Goal: Find specific page/section: Find specific page/section

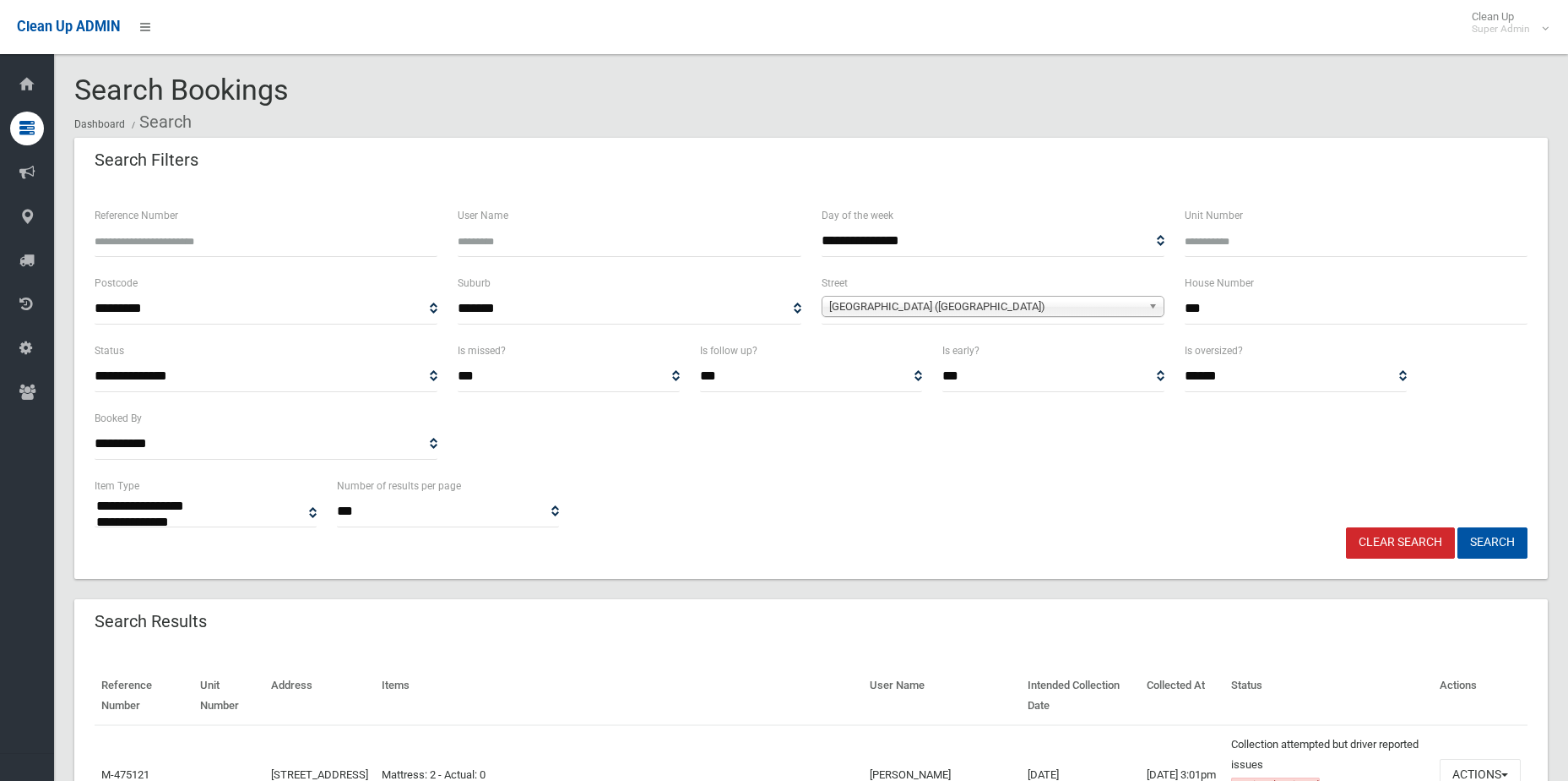
select select
click at [1424, 546] on link "Clear Search" at bounding box center [1401, 543] width 109 height 31
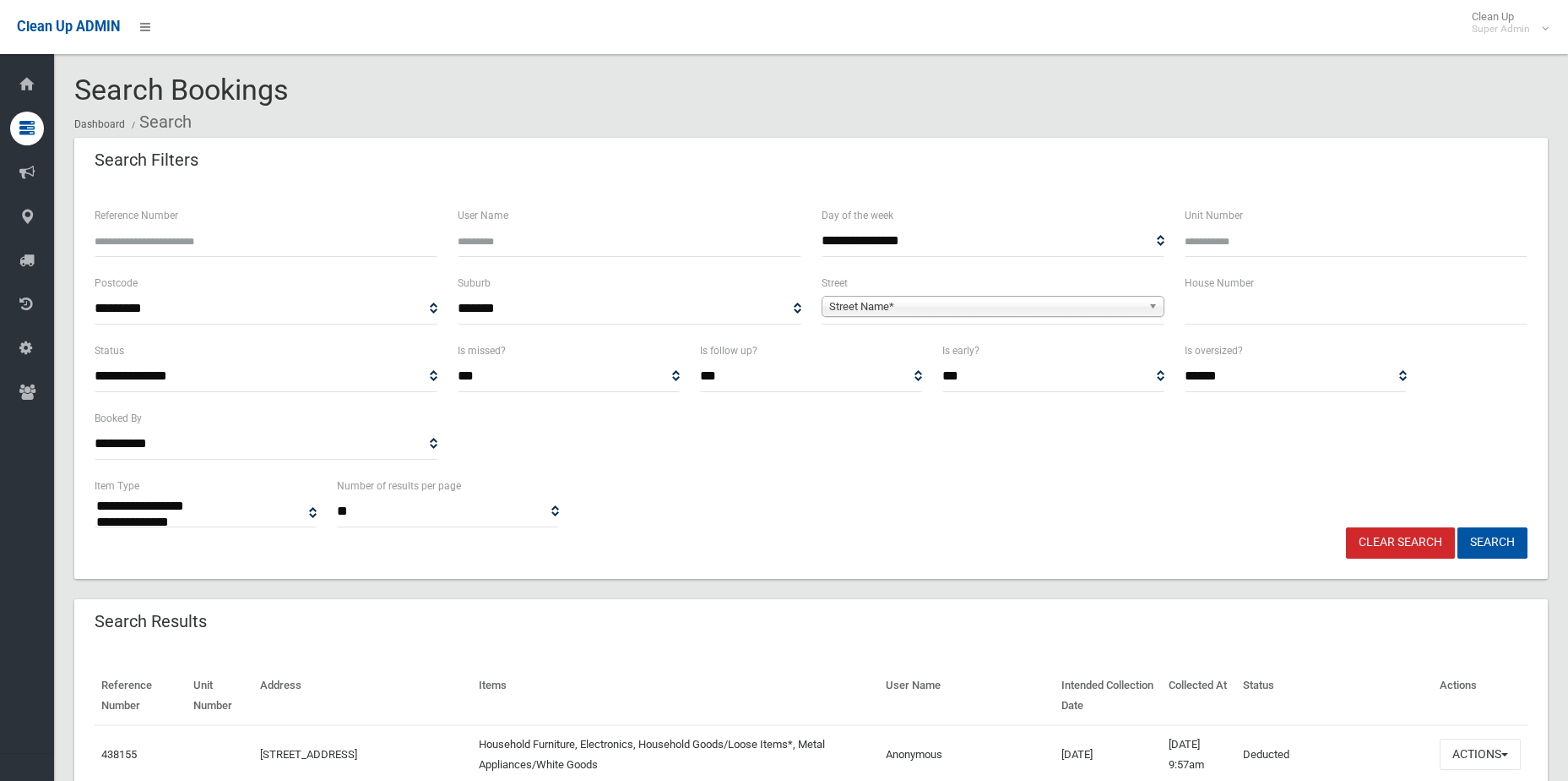
select select
click at [1008, 304] on span "Street Name*" at bounding box center [986, 307] width 312 height 20
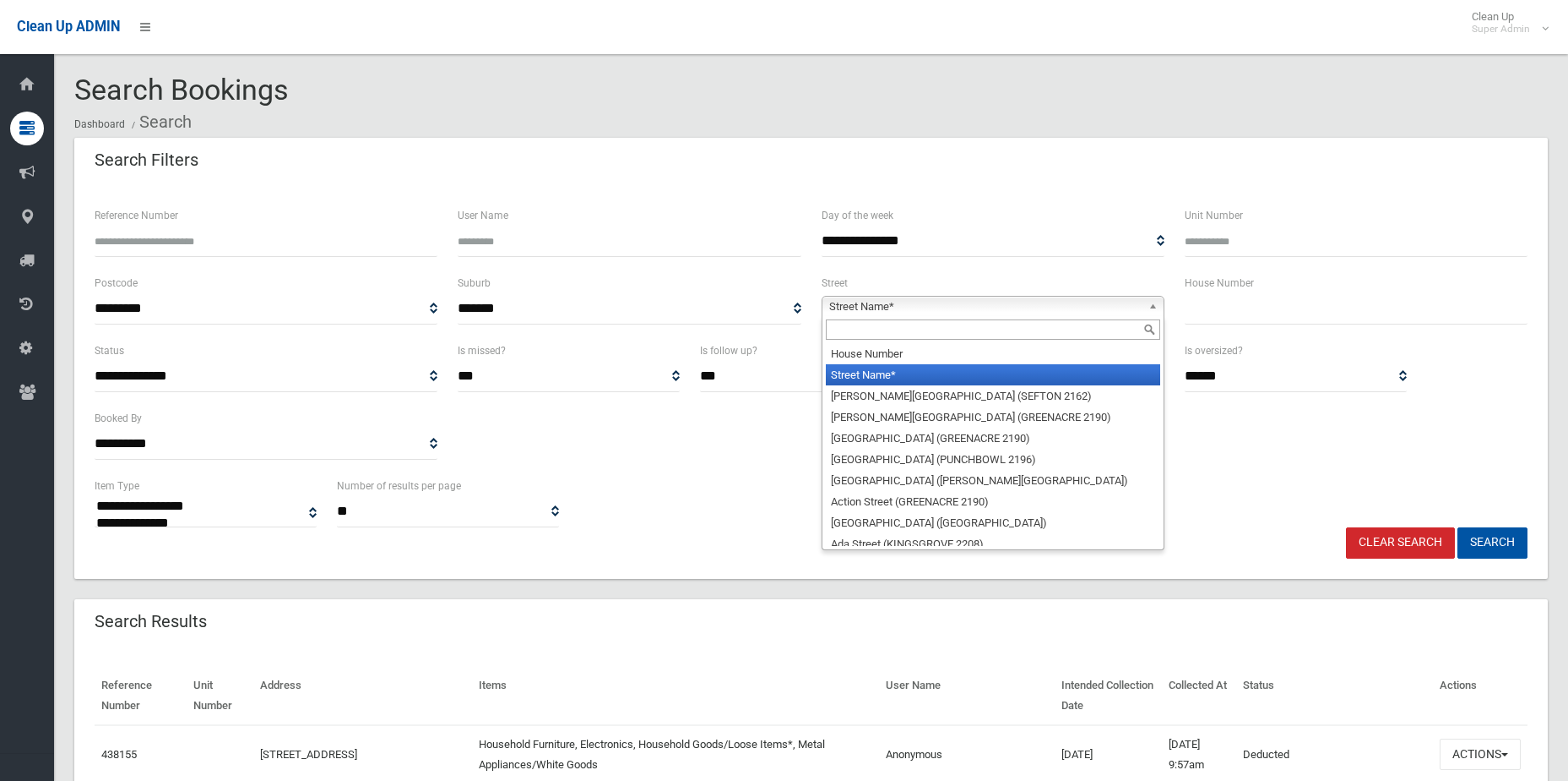
type input "*"
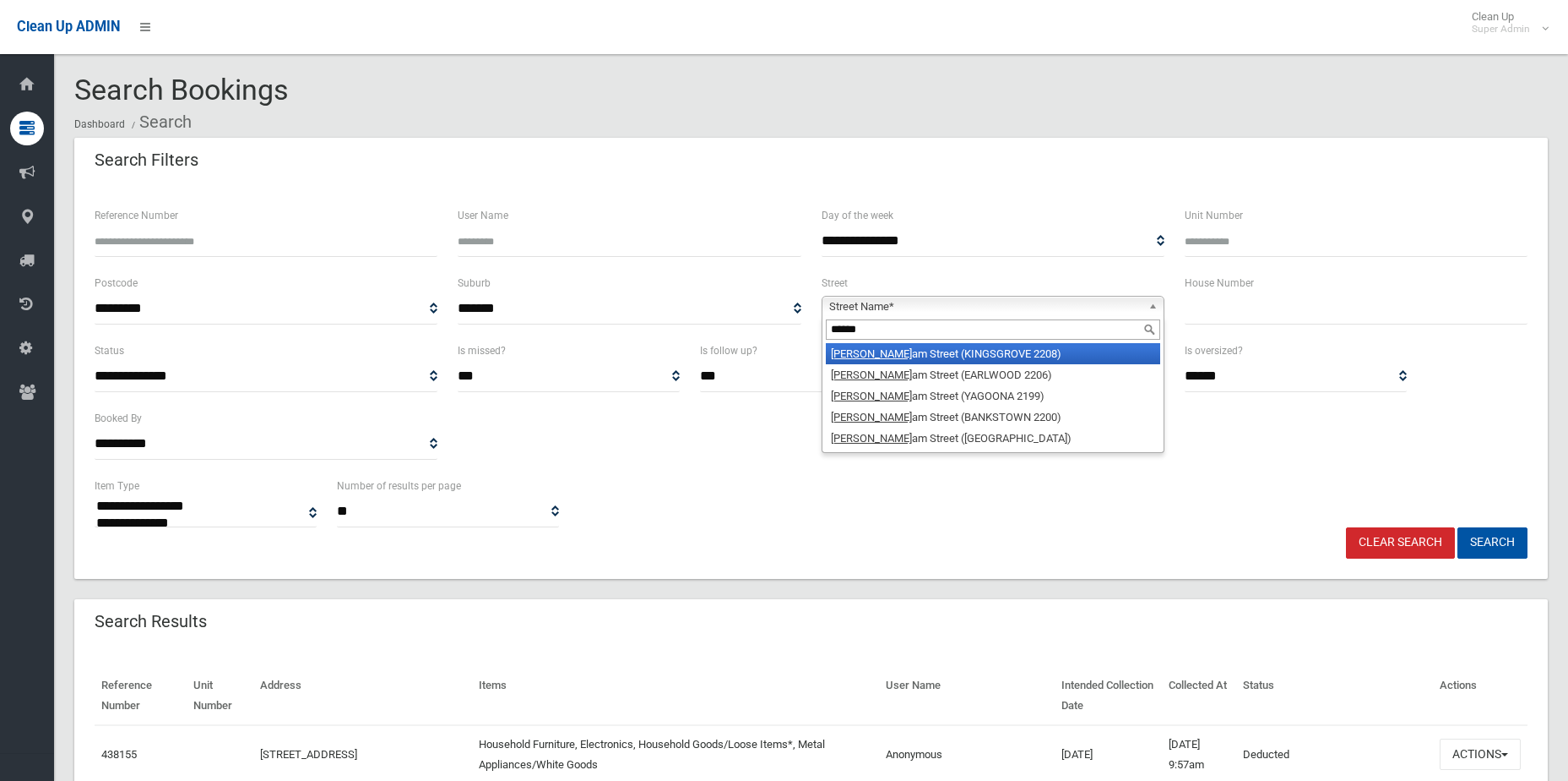
type input "*******"
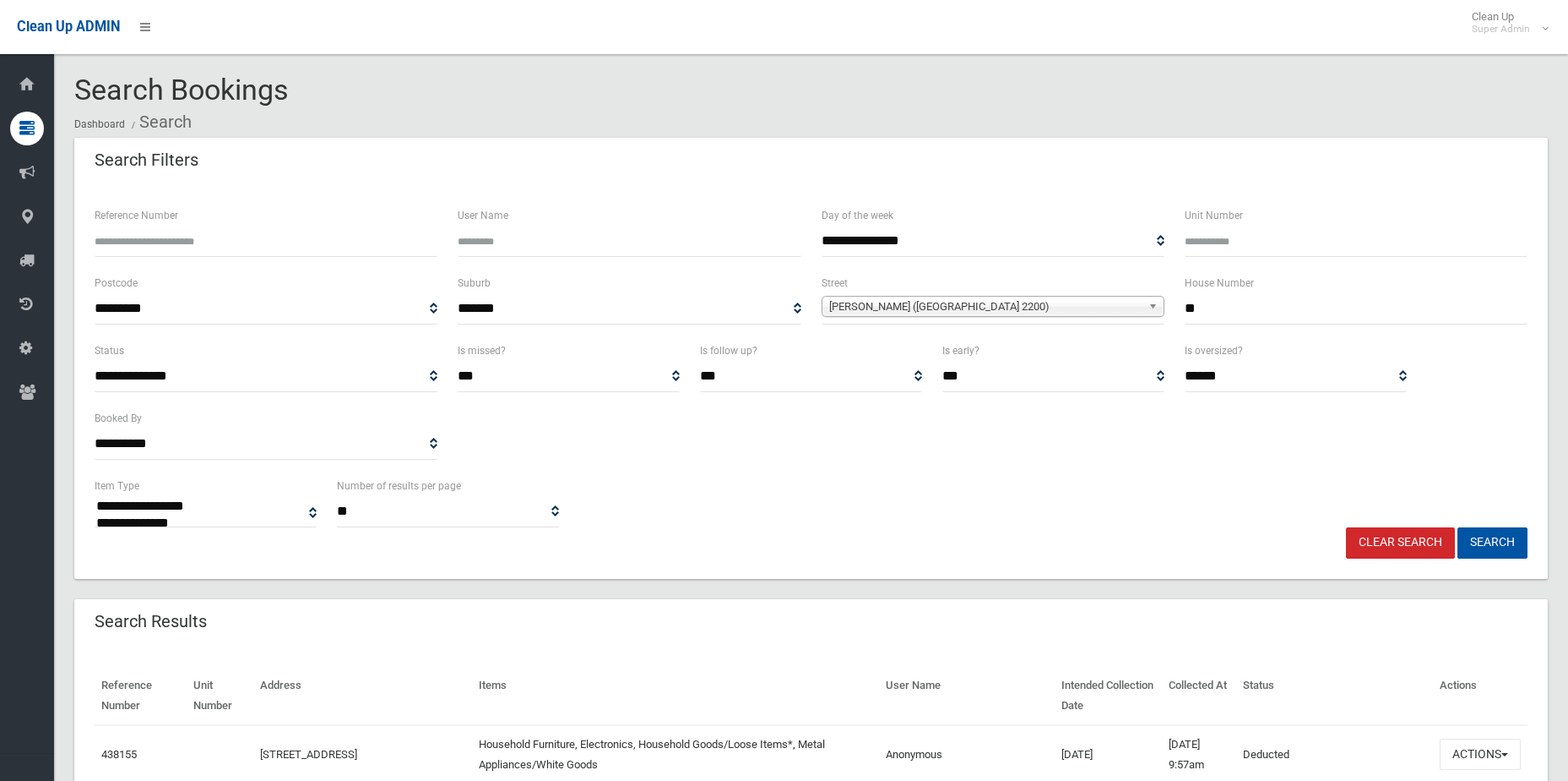
type input "**"
click at [1458, 527] on button "Search" at bounding box center [1493, 543] width 70 height 31
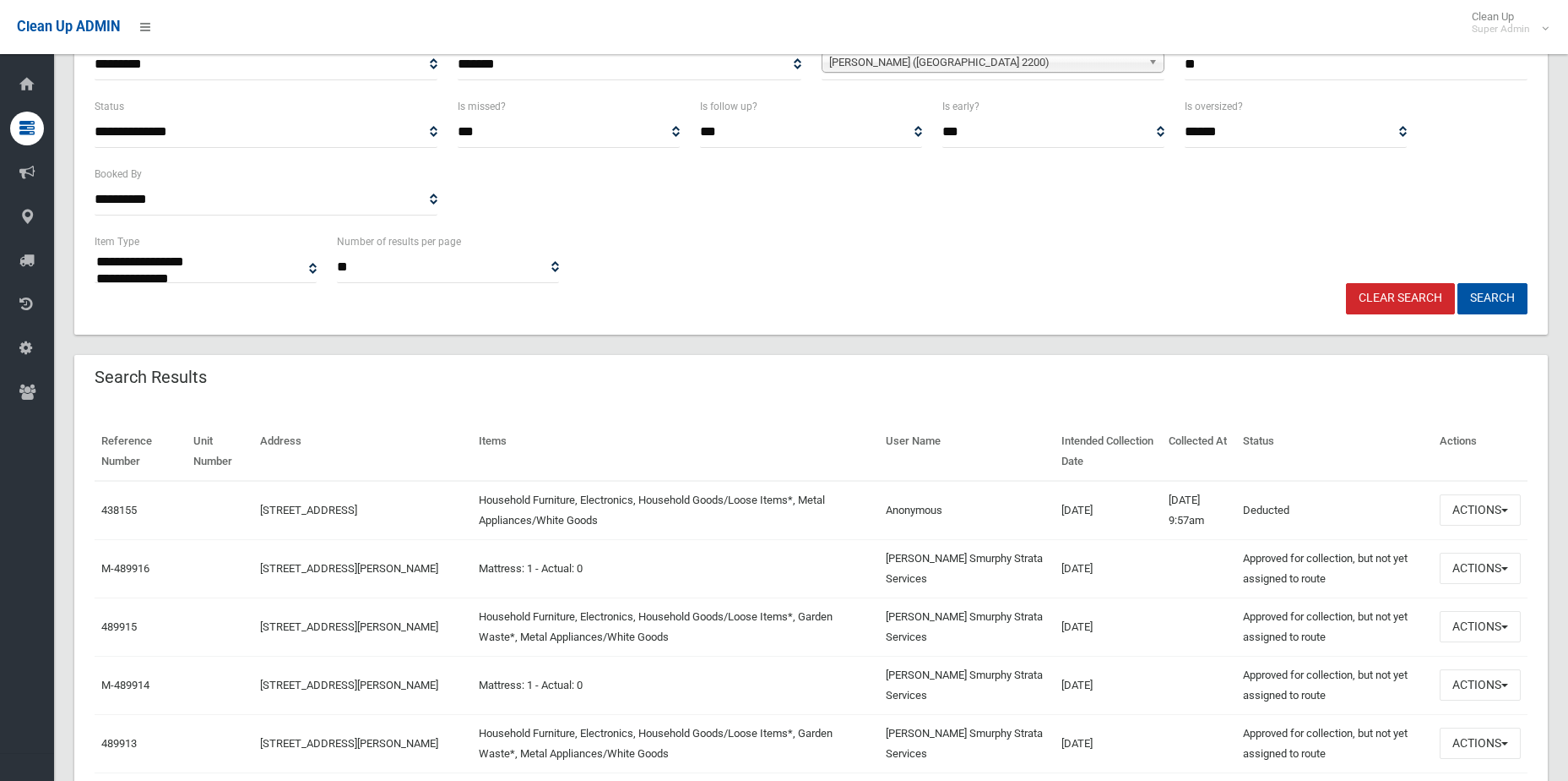
scroll to position [254, 0]
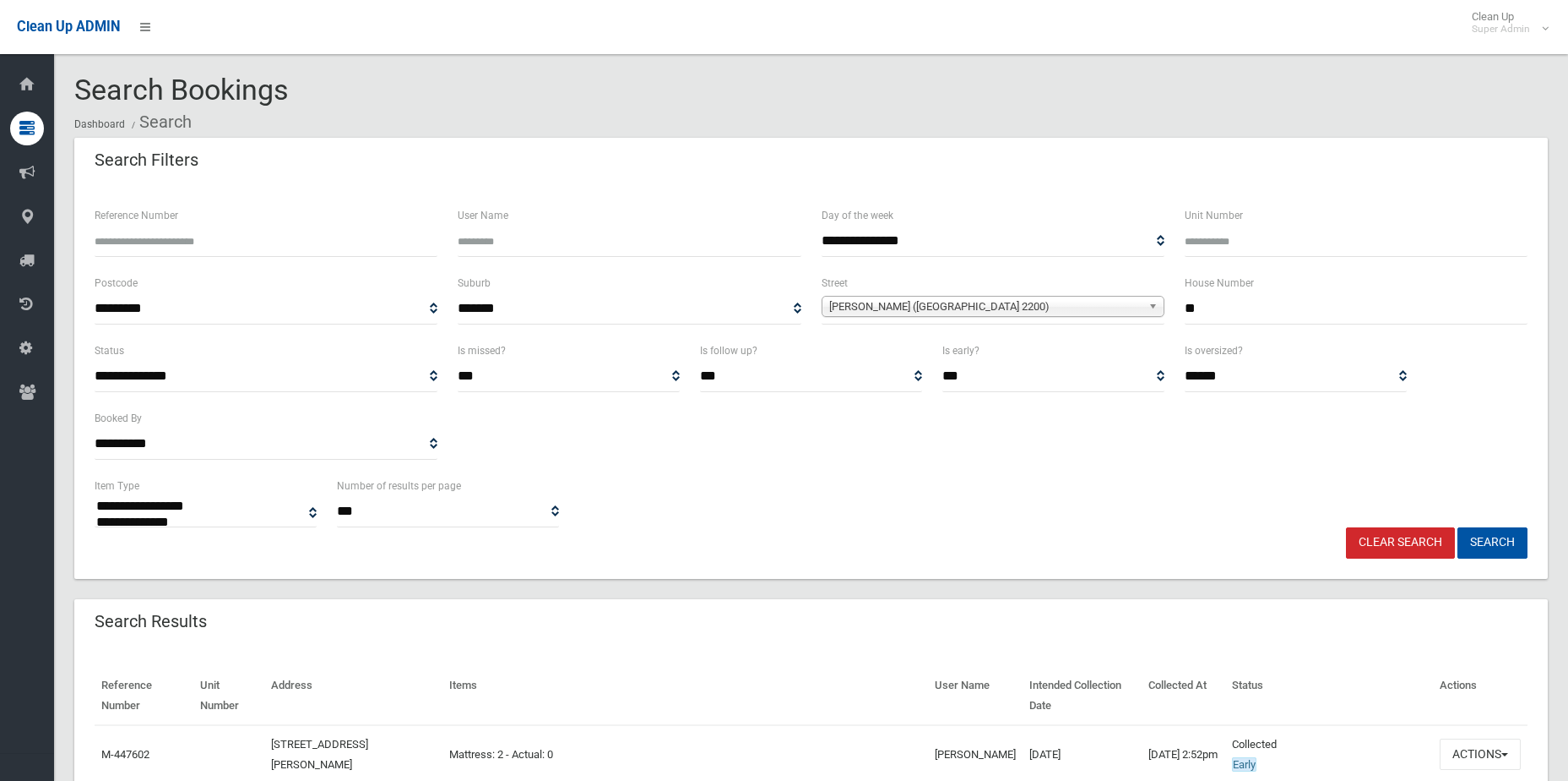
select select
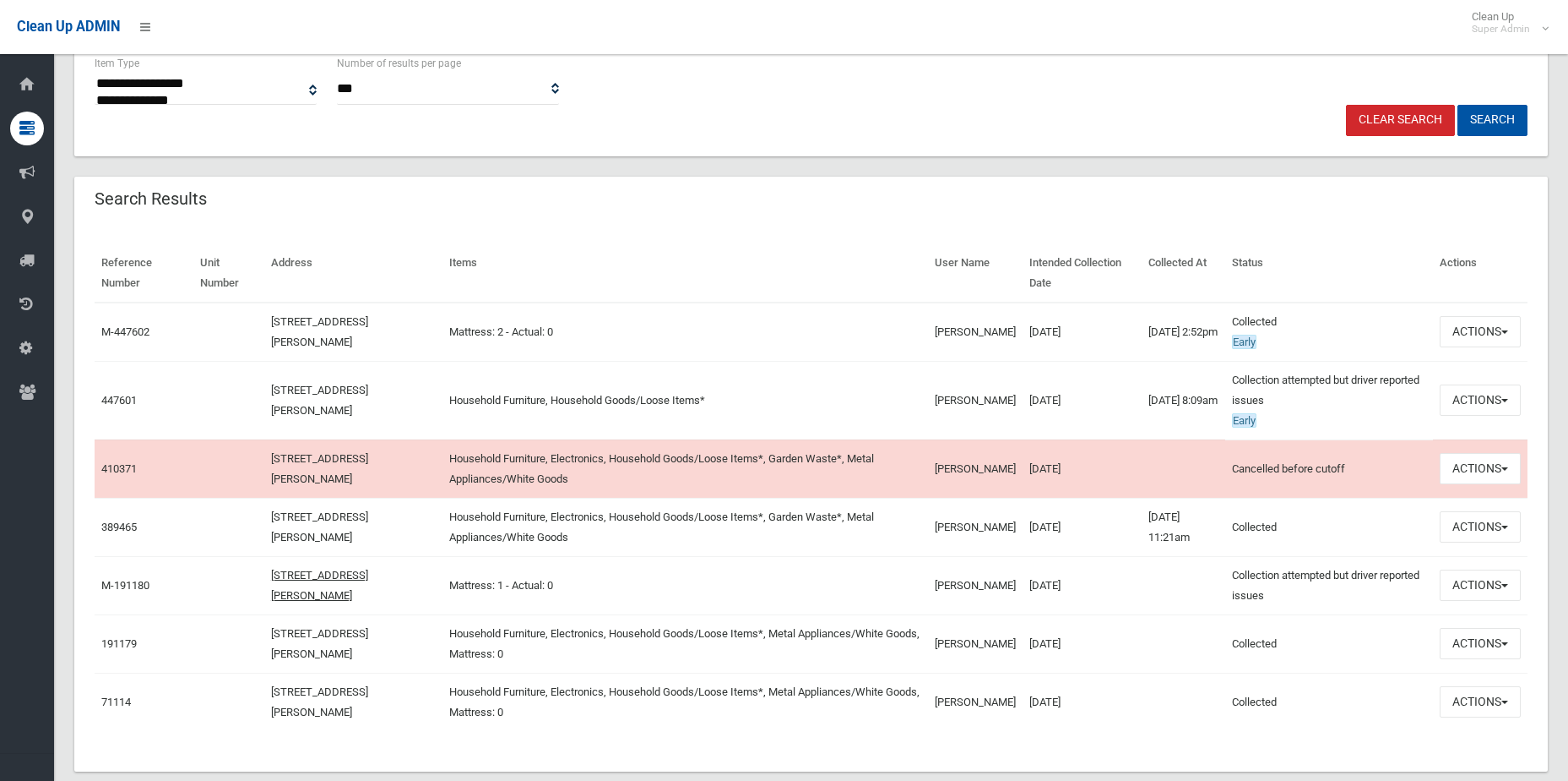
scroll to position [423, 0]
click at [1473, 404] on button "Actions" at bounding box center [1481, 400] width 81 height 31
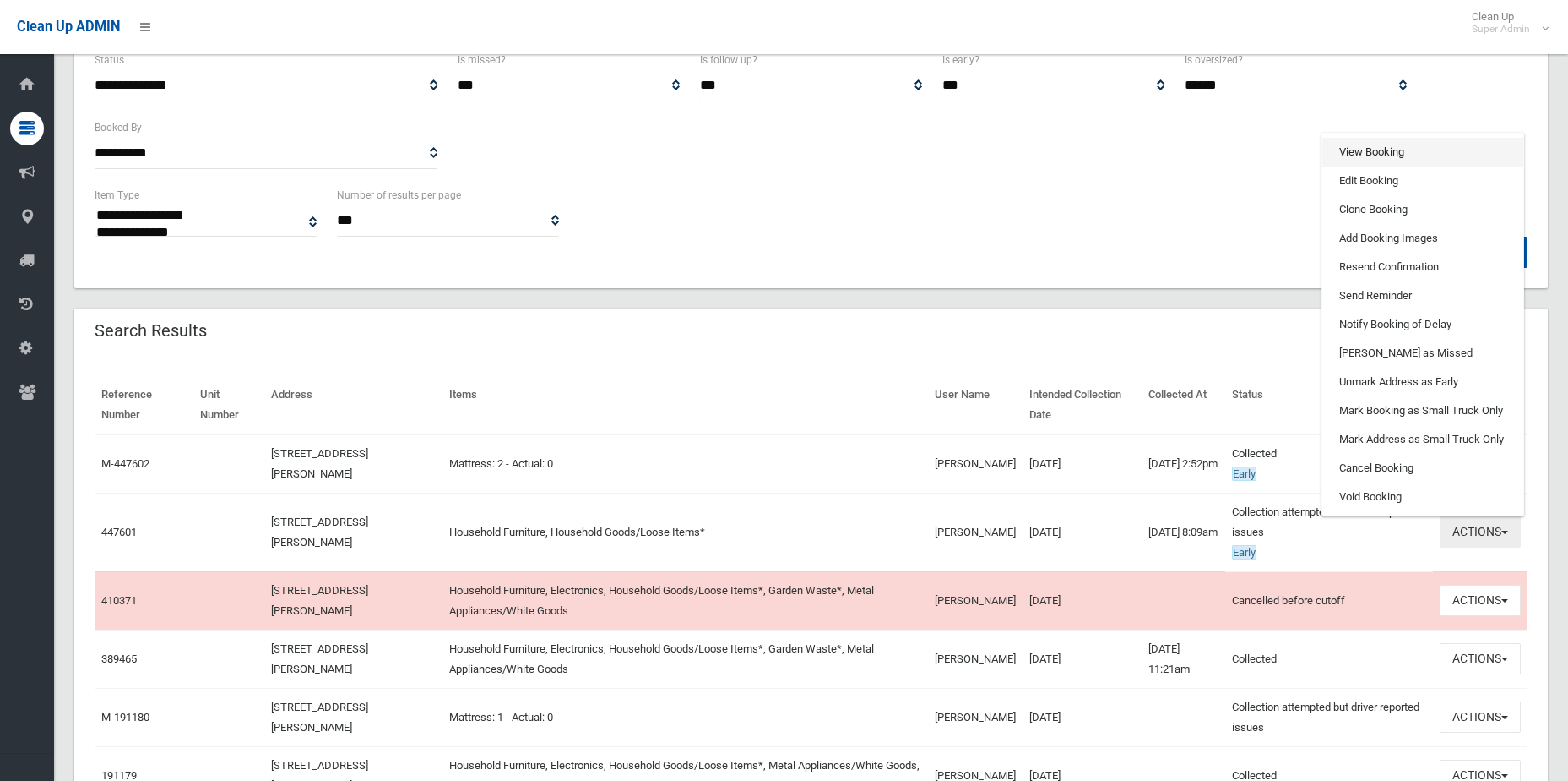
scroll to position [254, 0]
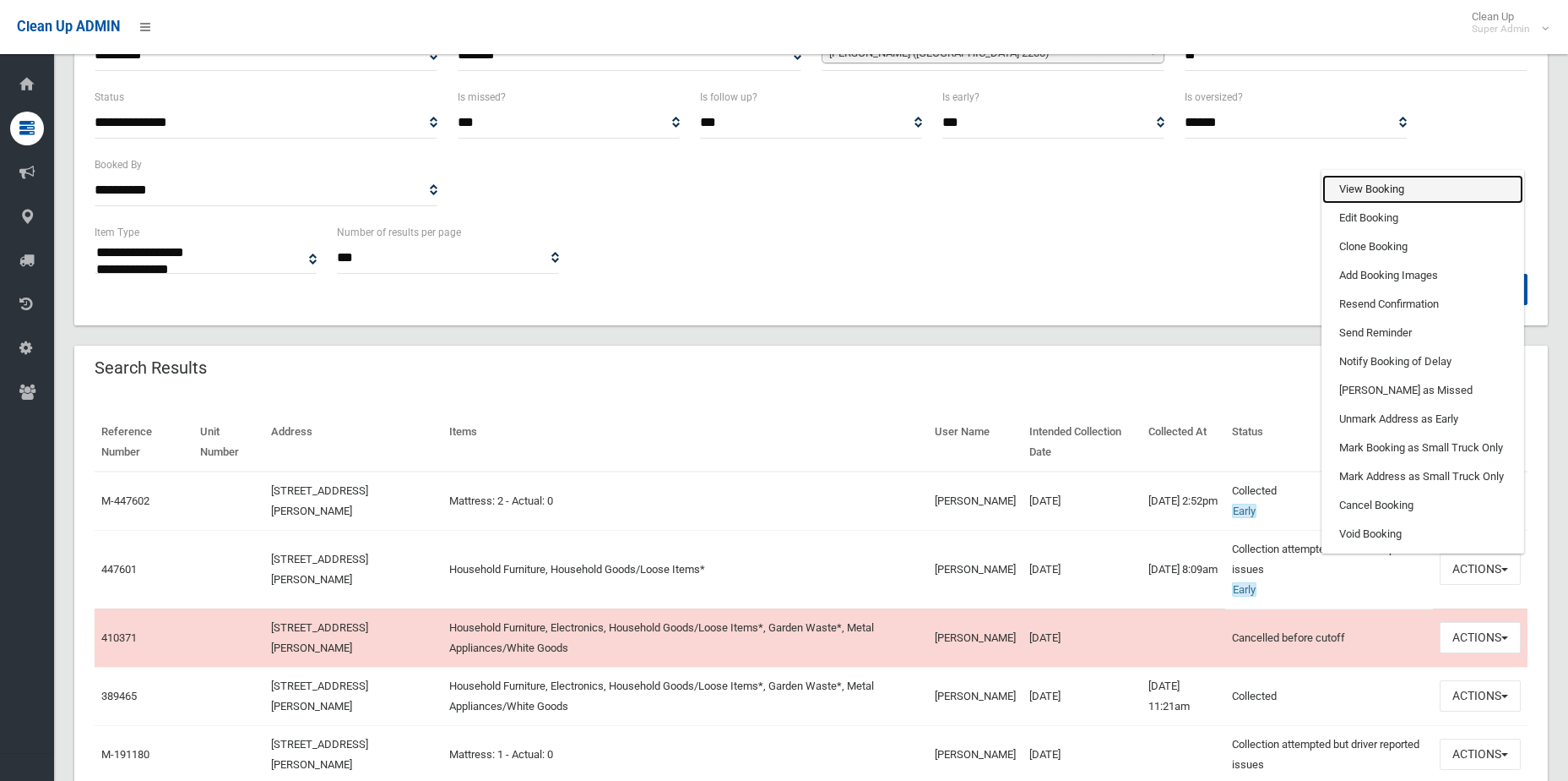
click at [1385, 199] on link "View Booking" at bounding box center [1423, 188] width 201 height 28
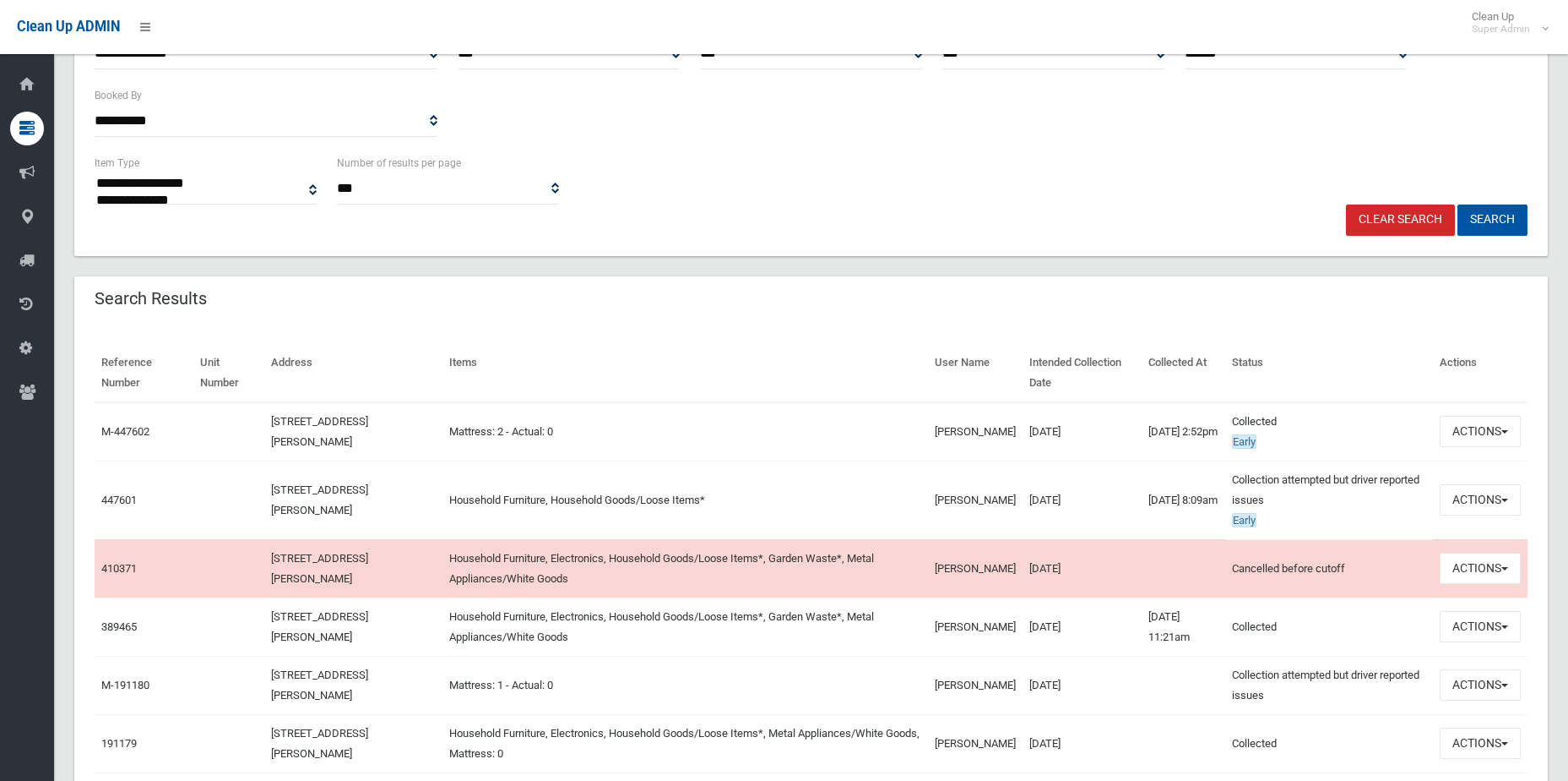
scroll to position [454, 0]
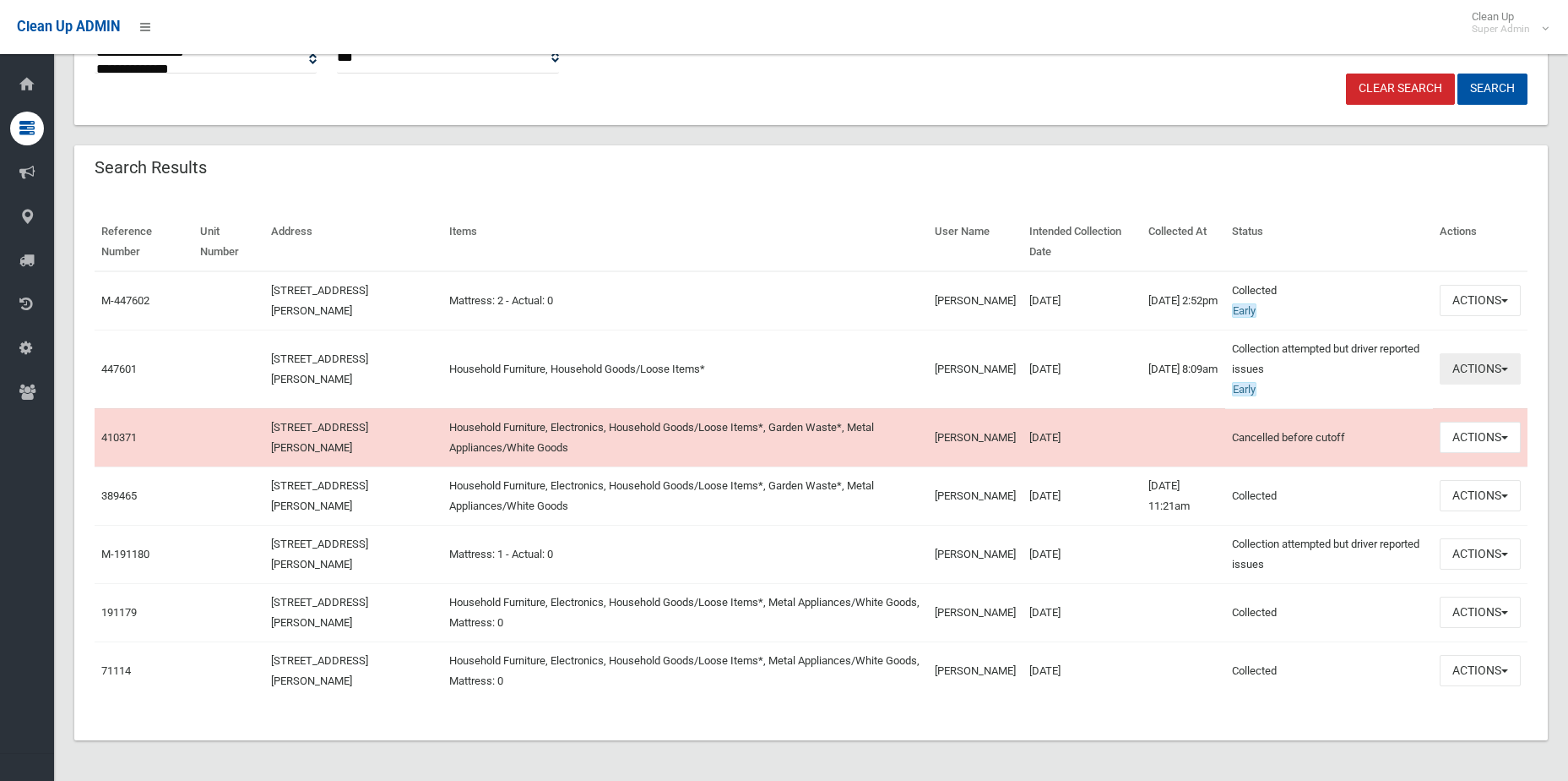
click at [1463, 377] on button "Actions" at bounding box center [1481, 368] width 81 height 31
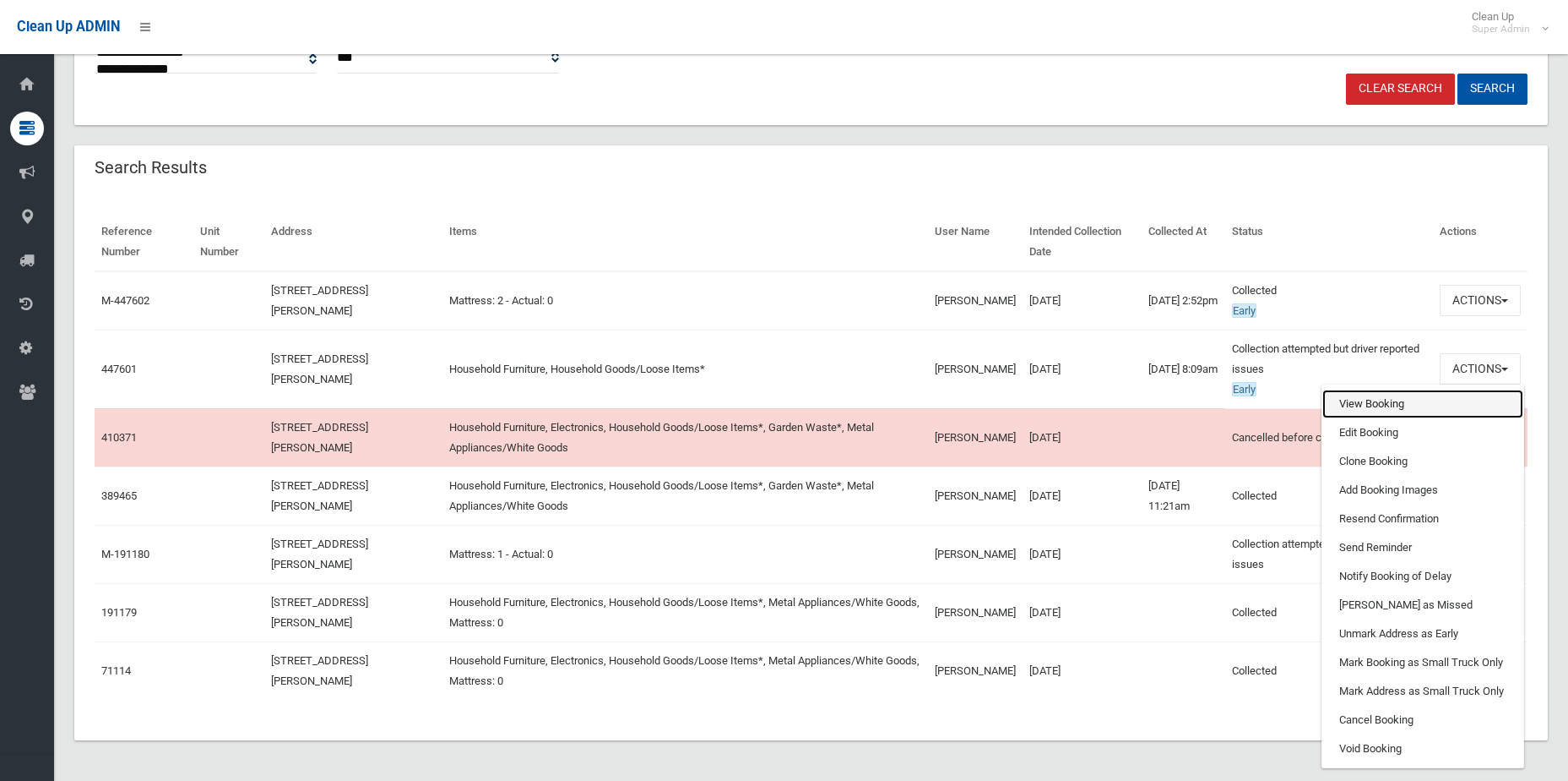
click at [1386, 414] on link "View Booking" at bounding box center [1423, 403] width 201 height 28
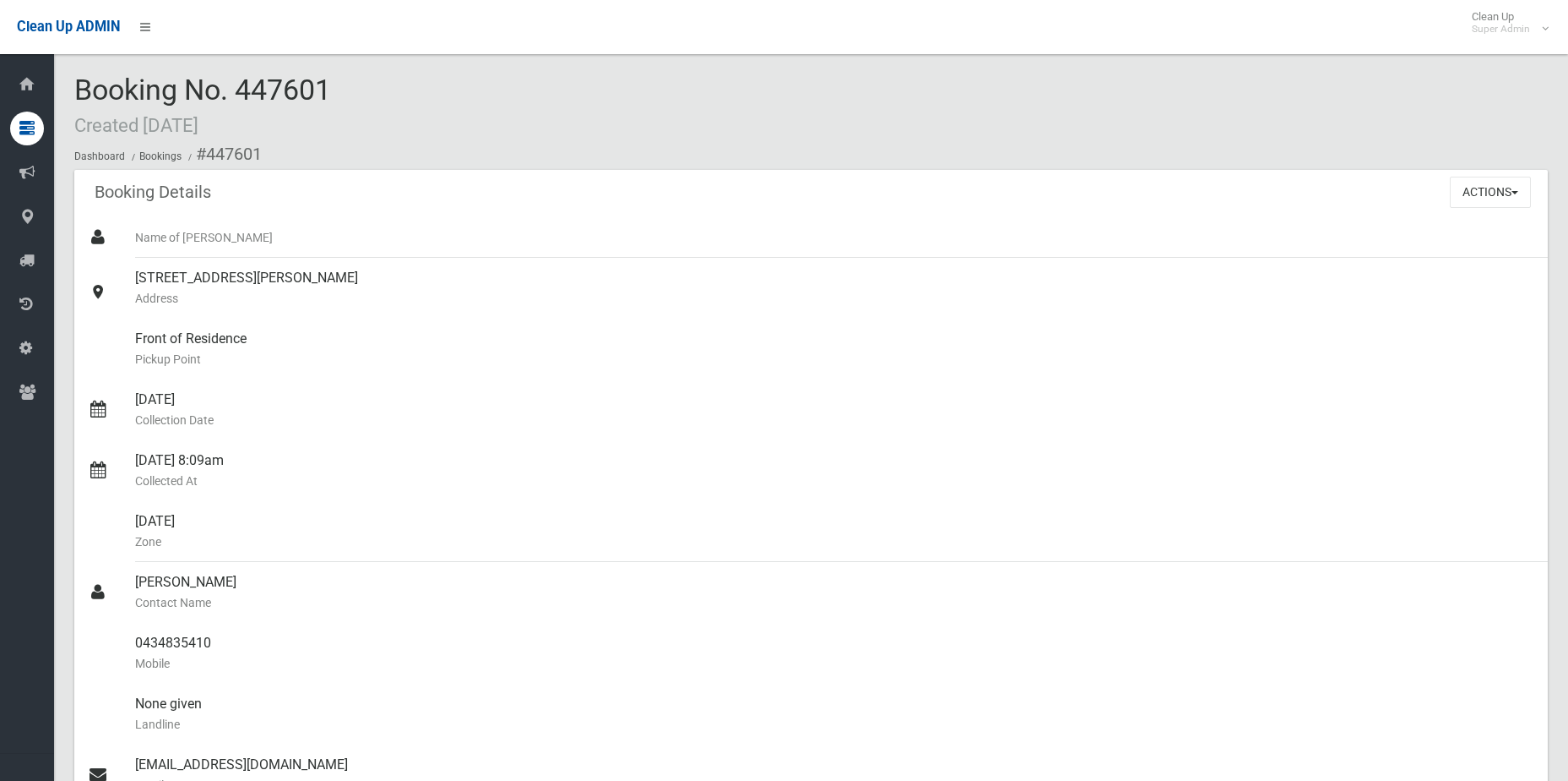
scroll to position [507, 0]
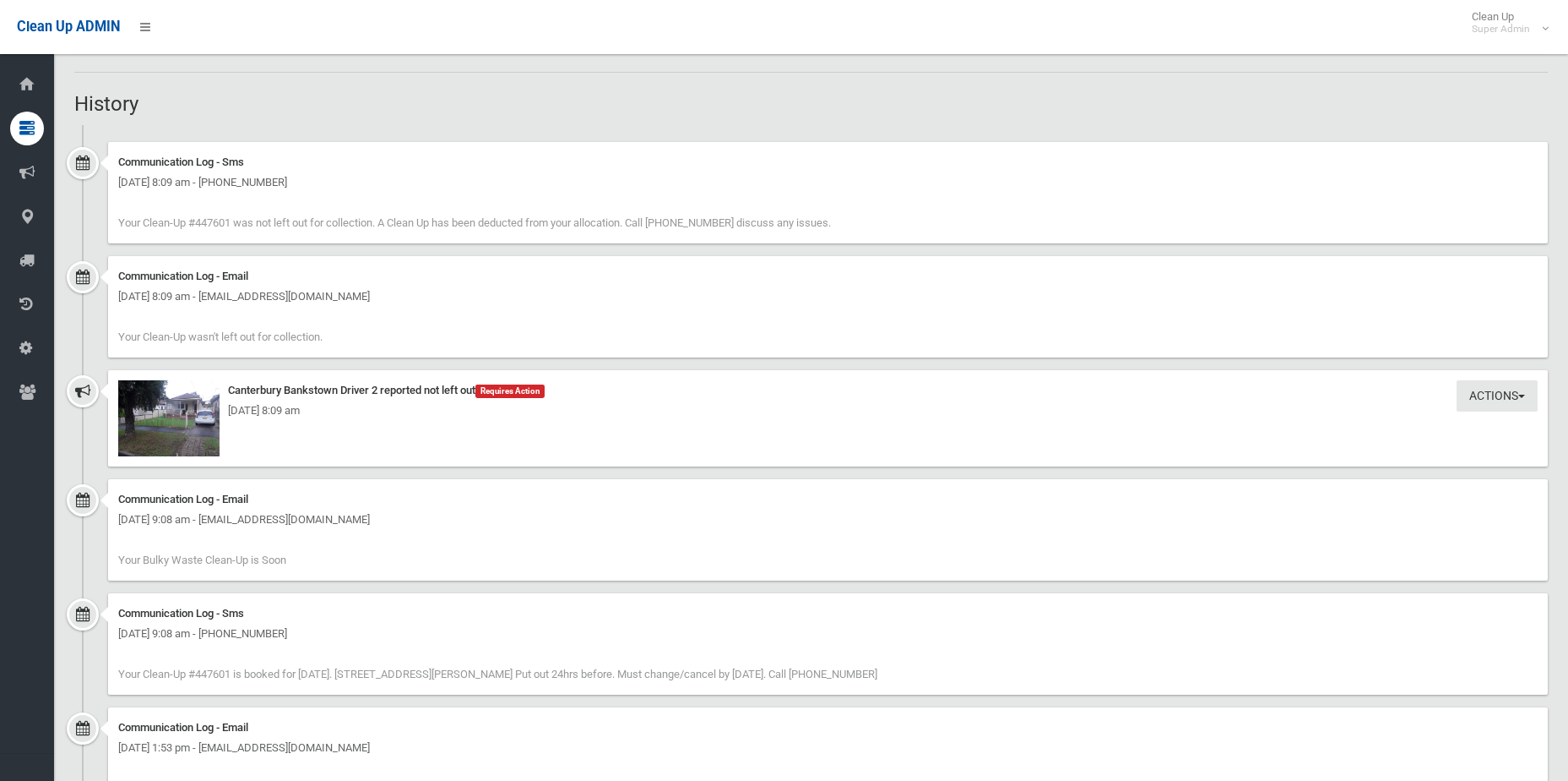
scroll to position [1183, 0]
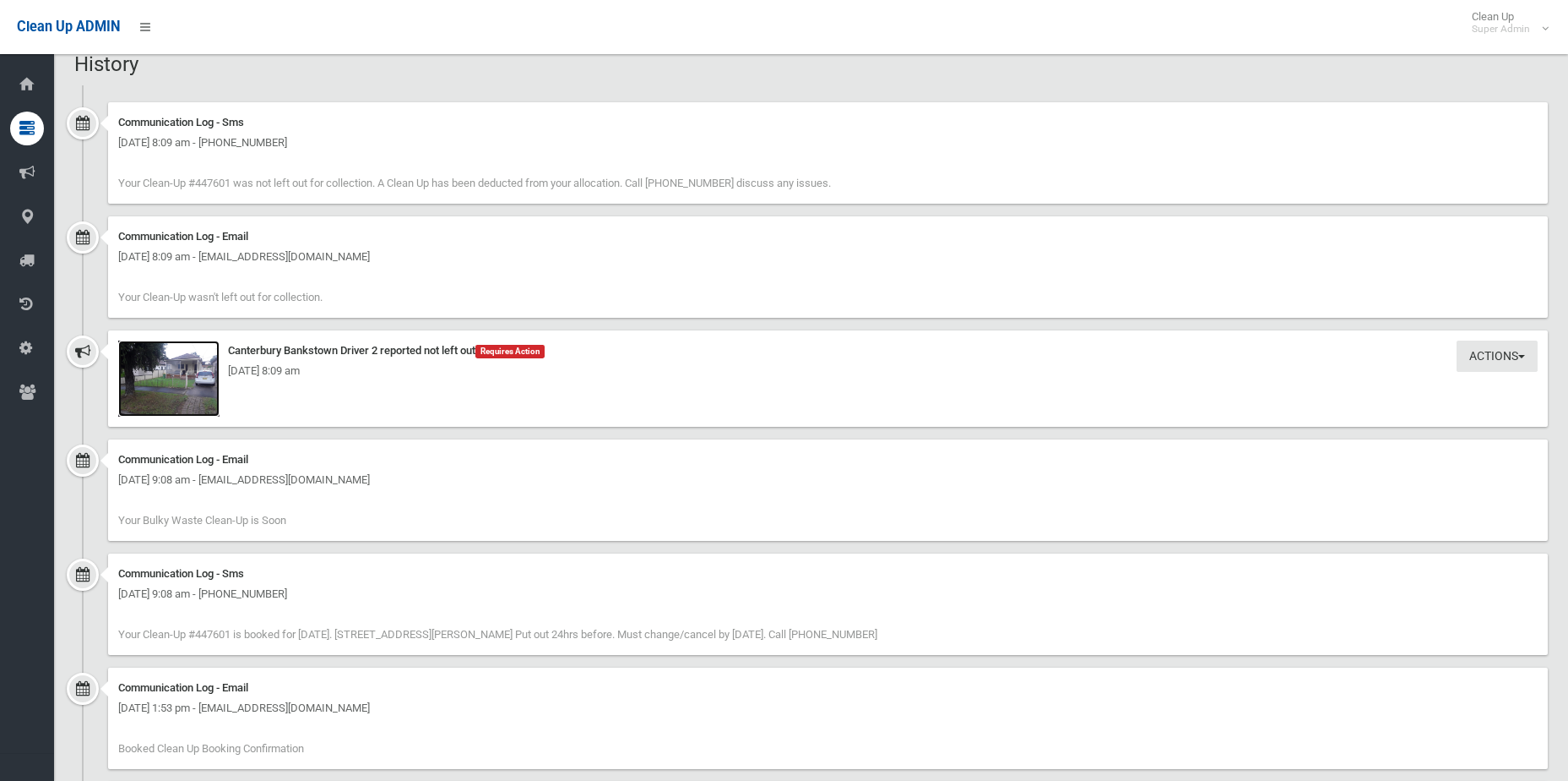
click at [150, 387] on img at bounding box center [169, 379] width 101 height 76
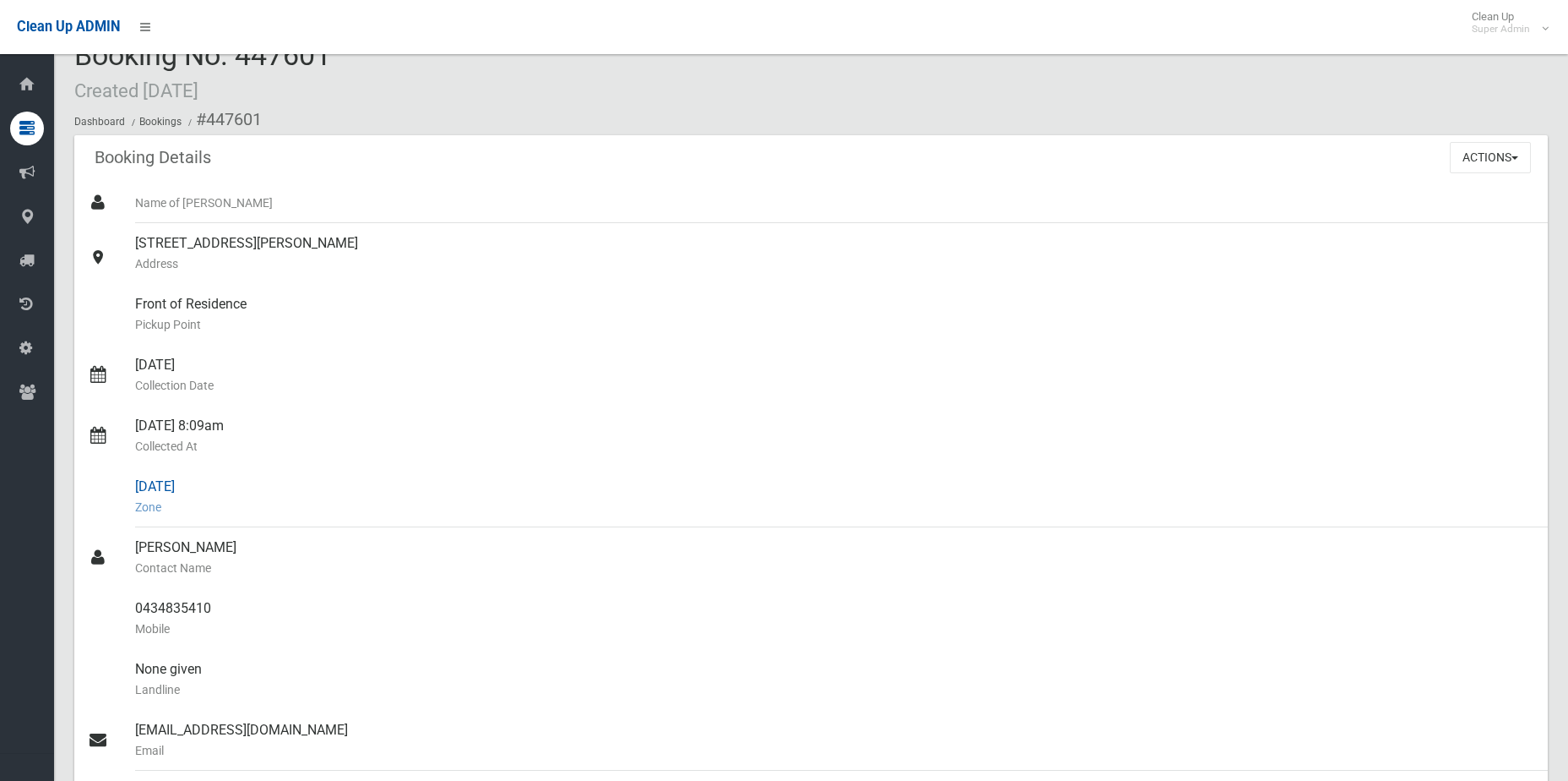
scroll to position [0, 0]
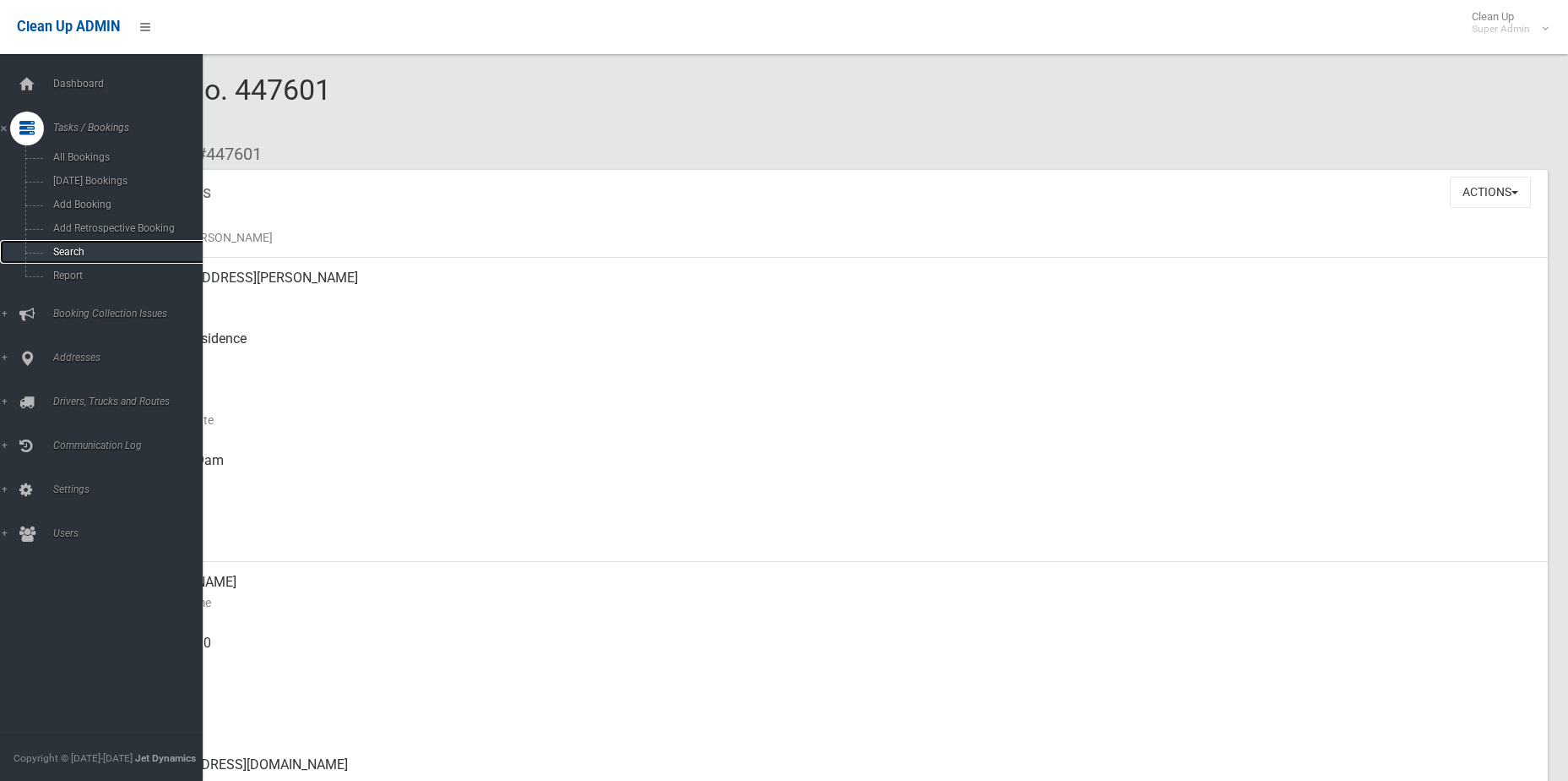
click at [68, 251] on span "Search" at bounding box center [124, 252] width 152 height 12
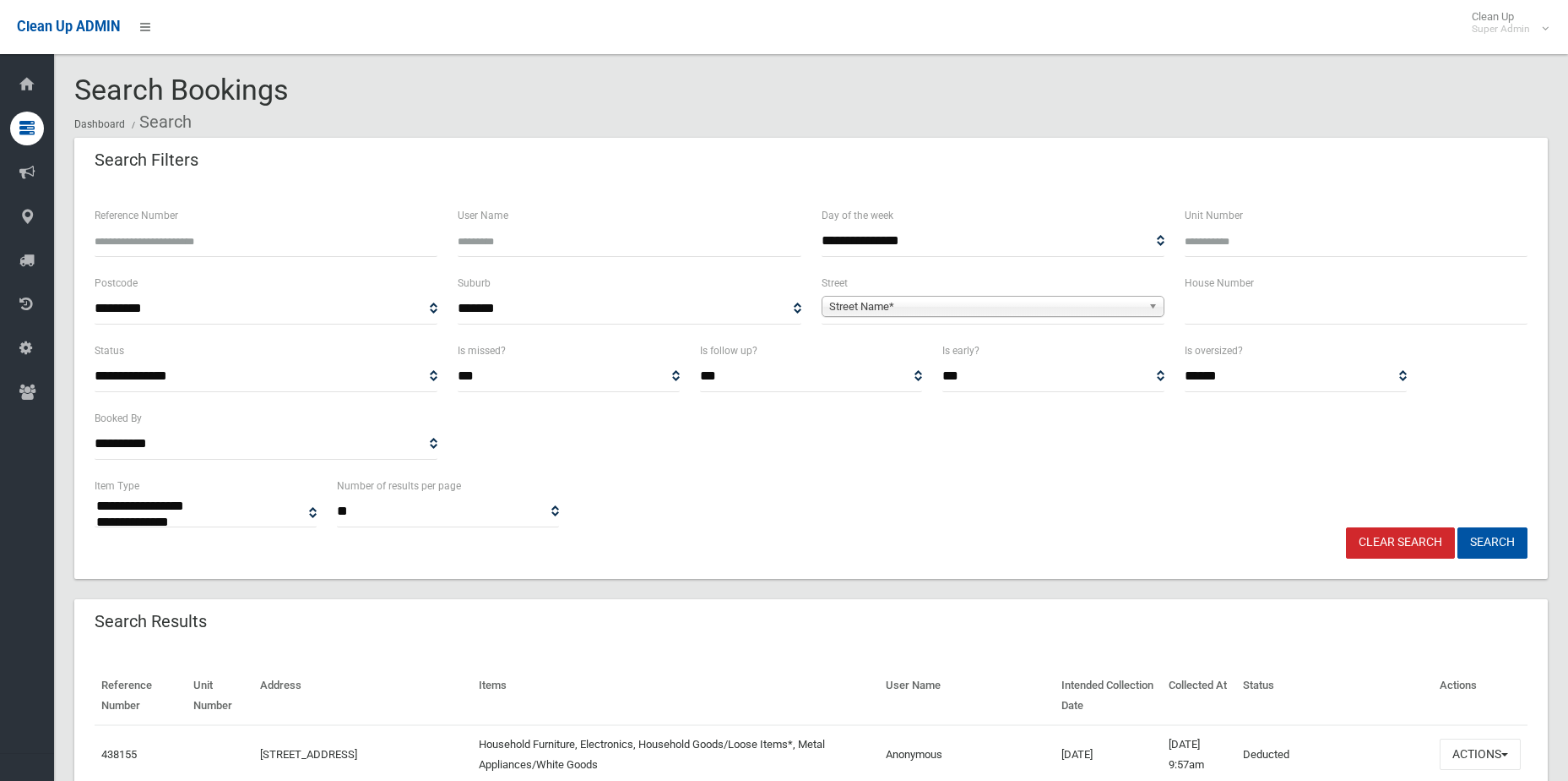
select select
click at [886, 300] on span "Street Name*" at bounding box center [986, 307] width 312 height 20
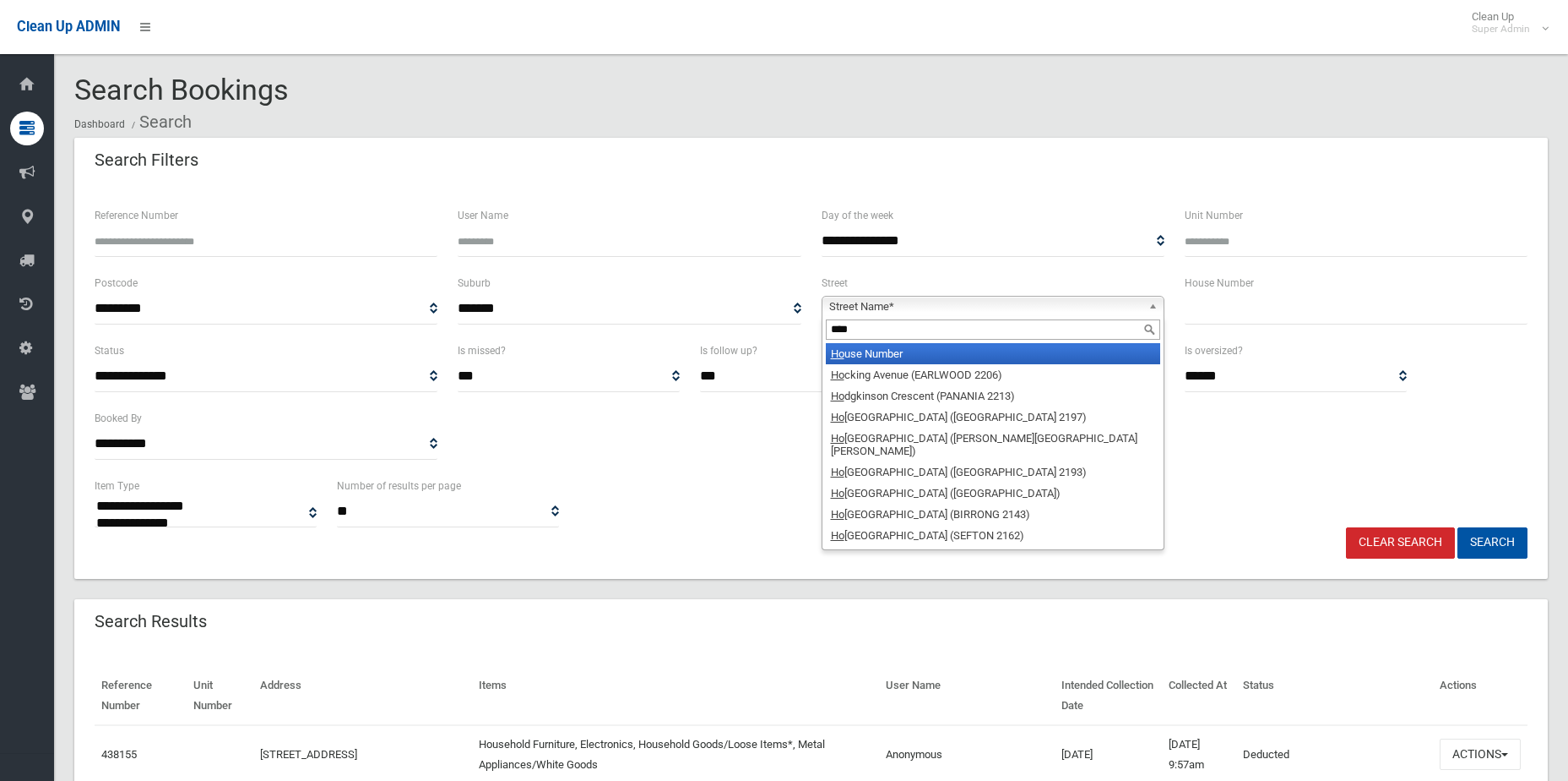
type input "*****"
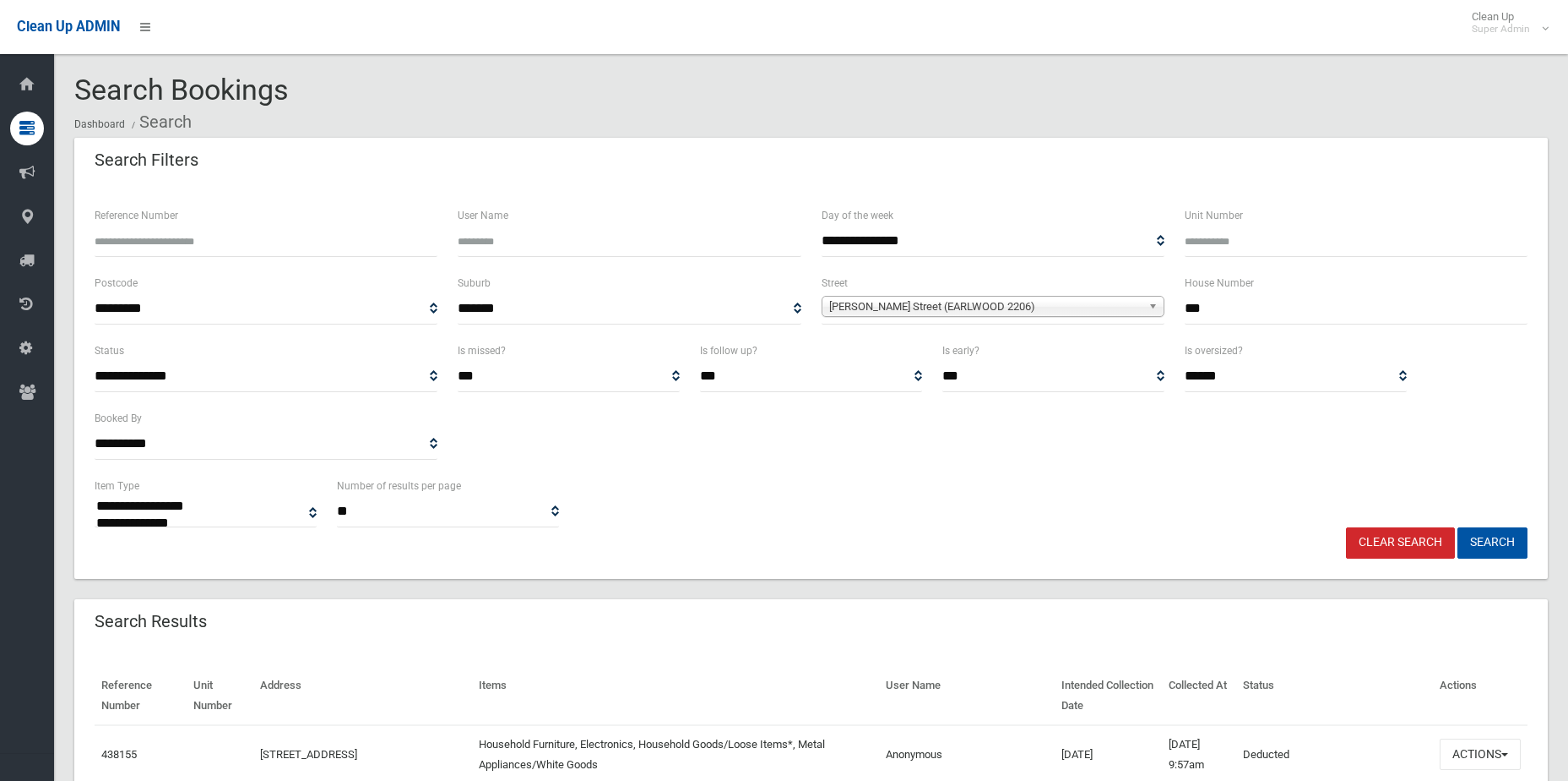
type input "***"
click at [1458, 527] on button "Search" at bounding box center [1493, 543] width 70 height 31
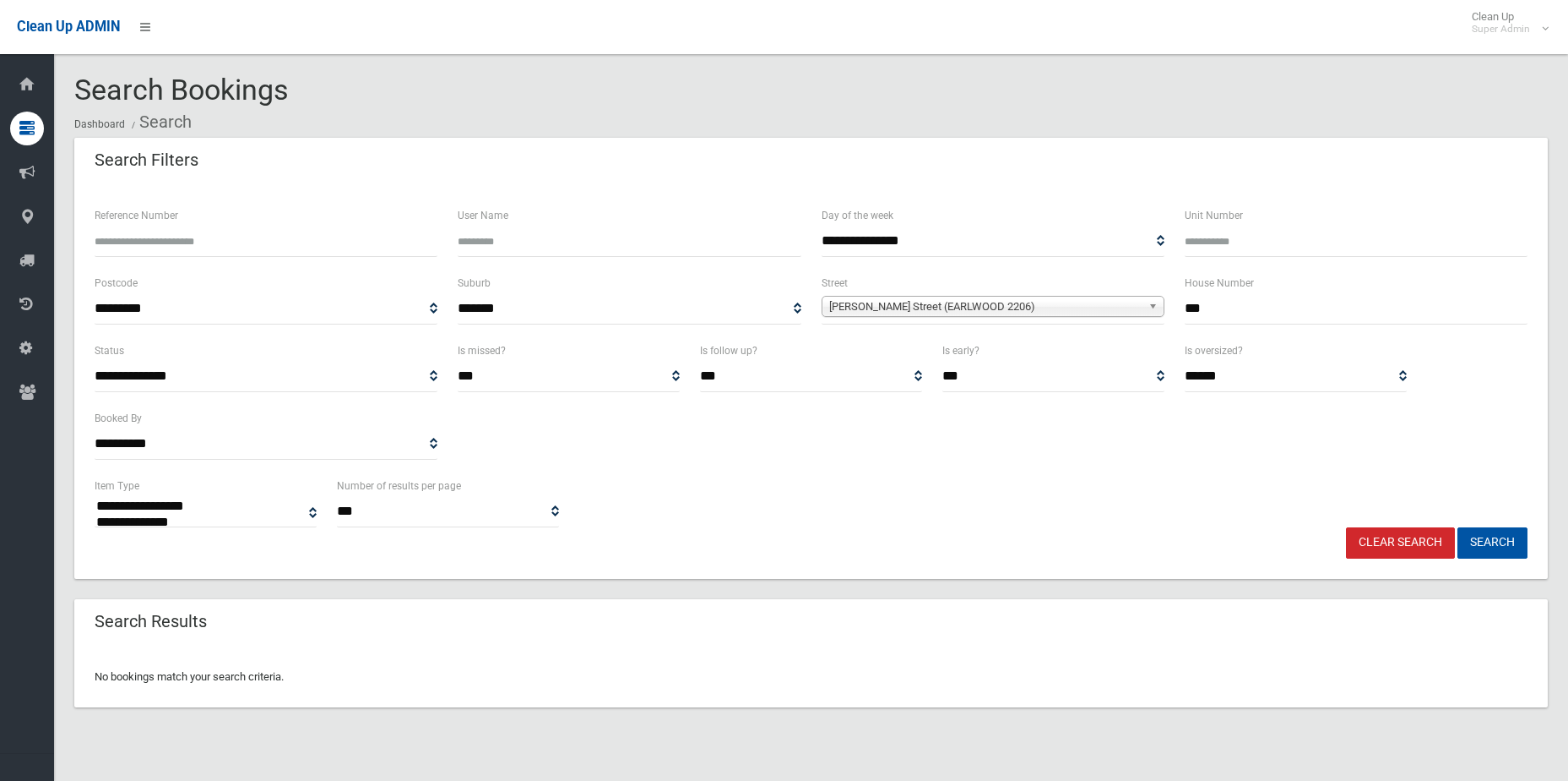
select select
